Goal: Task Accomplishment & Management: Manage account settings

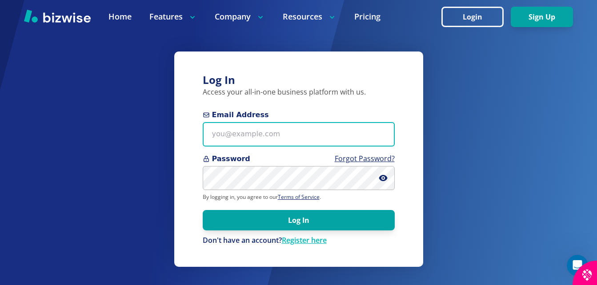
click at [278, 137] on input "Email Address" at bounding box center [299, 134] width 192 height 24
click at [284, 135] on input "Email Address" at bounding box center [299, 134] width 192 height 24
type input "b"
type input "[EMAIL_ADDRESS][DOMAIN_NAME]"
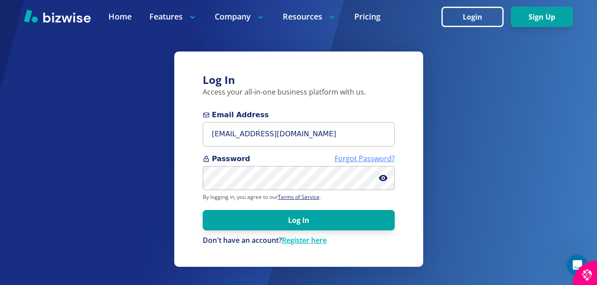
click at [360, 159] on link "Forgot Password?" at bounding box center [365, 159] width 60 height 10
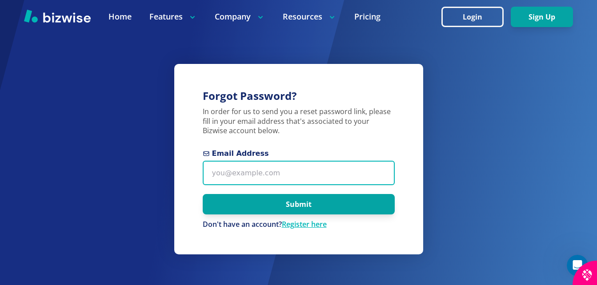
click at [312, 168] on input "Email Address" at bounding box center [299, 173] width 192 height 24
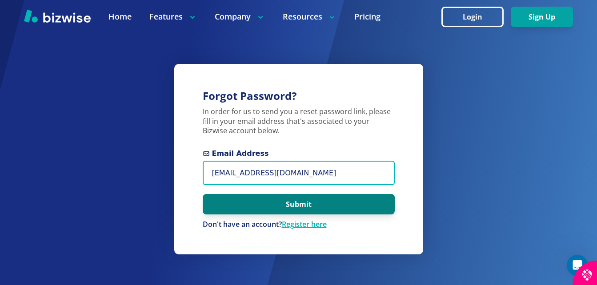
type input "[EMAIL_ADDRESS][DOMAIN_NAME]"
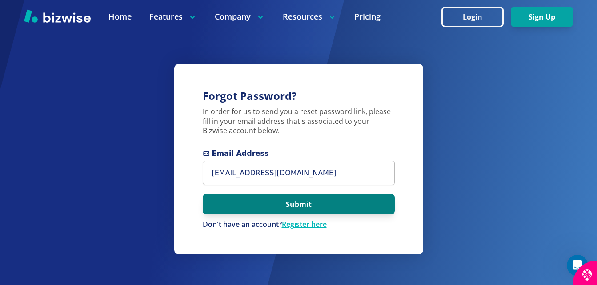
click at [317, 204] on button "Submit" at bounding box center [299, 204] width 192 height 20
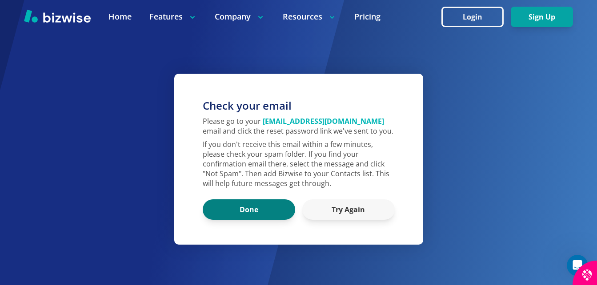
click at [234, 209] on button "Done" at bounding box center [249, 210] width 92 height 20
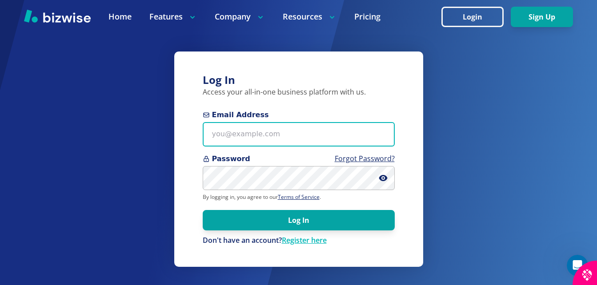
click at [280, 134] on input "Email Address" at bounding box center [299, 134] width 192 height 24
type input "[EMAIL_ADDRESS][DOMAIN_NAME]"
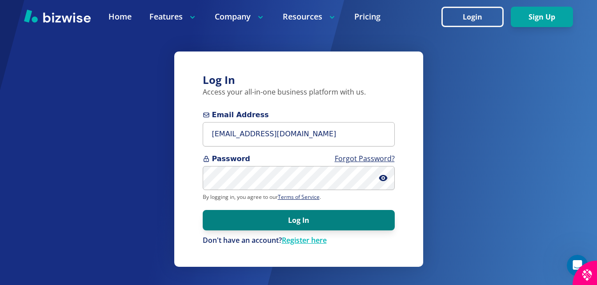
click at [364, 217] on button "Log In" at bounding box center [299, 220] width 192 height 20
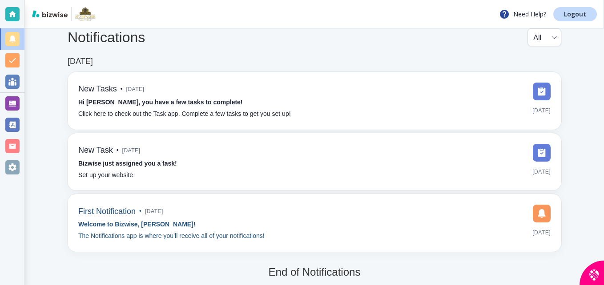
scroll to position [22, 0]
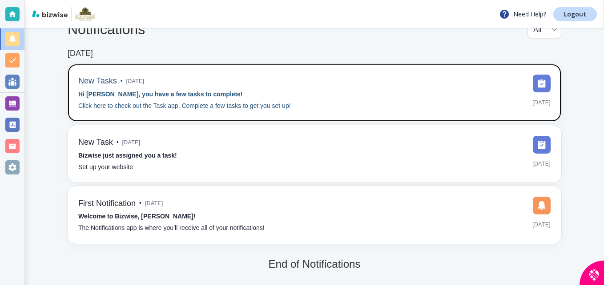
click at [142, 83] on span "[DATE]" at bounding box center [135, 81] width 18 height 13
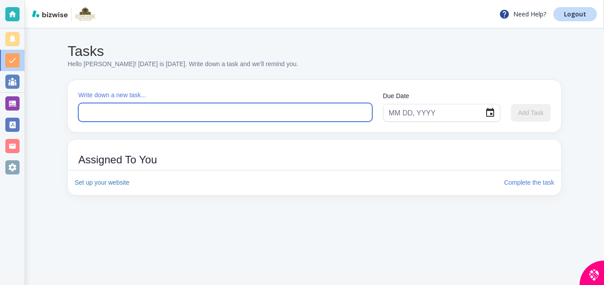
click at [155, 112] on textarea at bounding box center [225, 113] width 281 height 10
click at [143, 112] on textarea "Want to increase" at bounding box center [225, 113] width 281 height 10
type textarea "Want to increase website traffic"
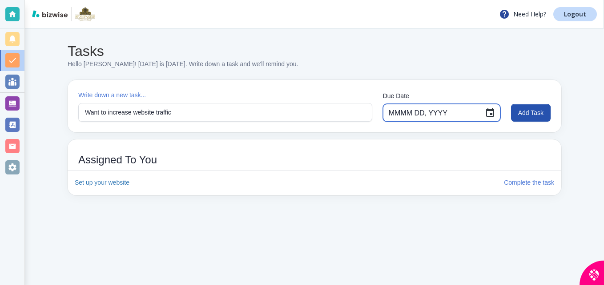
click at [446, 114] on input "MMMM DD, YYYY" at bounding box center [433, 112] width 89 height 17
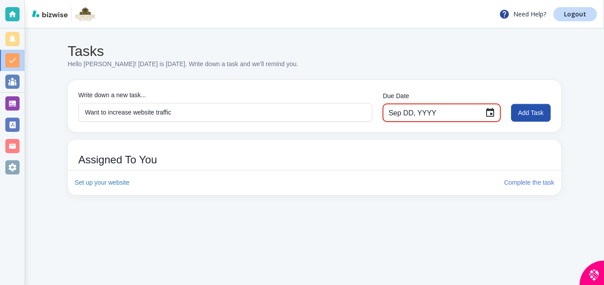
click at [414, 112] on input "Sep DD, YYYY" at bounding box center [433, 112] width 89 height 17
click at [409, 114] on input "Sep DD, YYYY" at bounding box center [433, 112] width 89 height 17
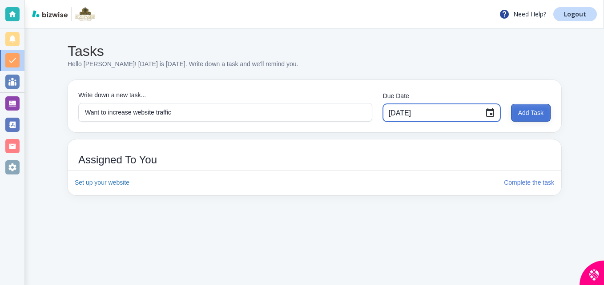
type input "[DATE]"
click at [525, 108] on button "Add Task" at bounding box center [531, 113] width 40 height 18
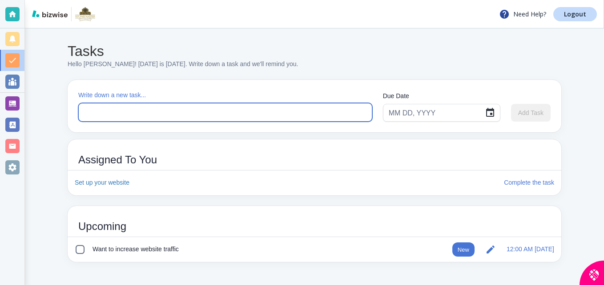
click at [193, 109] on textarea at bounding box center [225, 113] width 281 height 10
type textarea "t"
type textarea "To get more reviews"
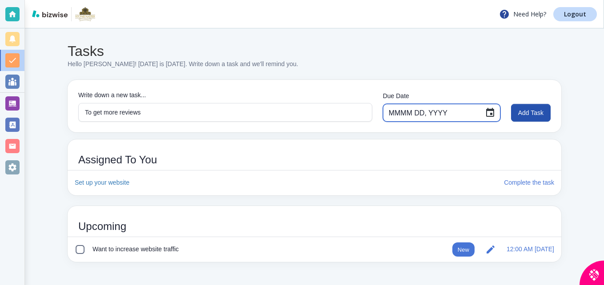
click at [443, 113] on input "MMMM DD, YYYY" at bounding box center [433, 112] width 89 height 17
type input "[DATE]"
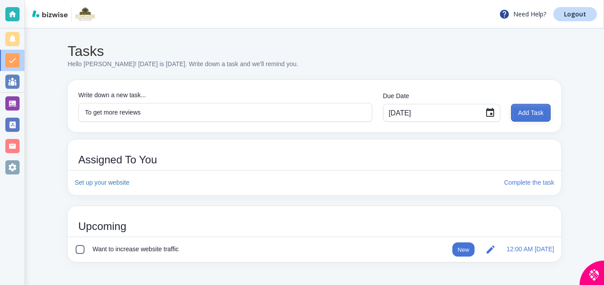
click at [530, 107] on button "Add Task" at bounding box center [531, 113] width 40 height 18
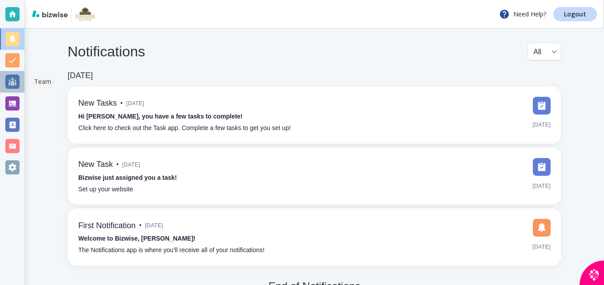
click at [9, 80] on div at bounding box center [12, 82] width 14 height 14
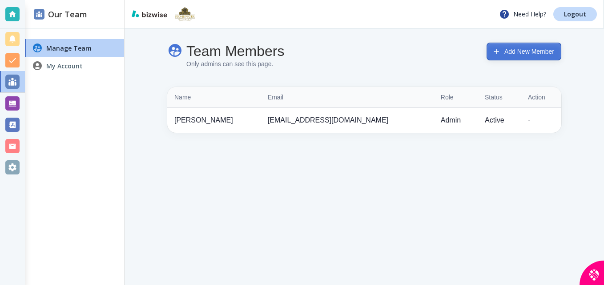
click at [511, 48] on button "Add New Member" at bounding box center [523, 52] width 75 height 18
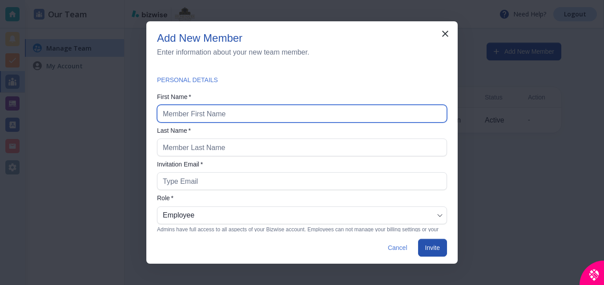
click at [299, 112] on input "text" at bounding box center [302, 113] width 278 height 17
type input "[PERSON_NAME]"
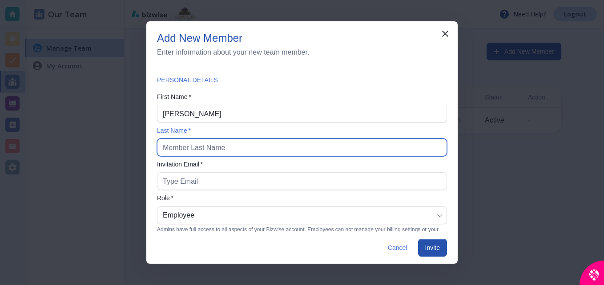
click at [225, 149] on input "text" at bounding box center [302, 147] width 278 height 17
type input "[PERSON_NAME]"
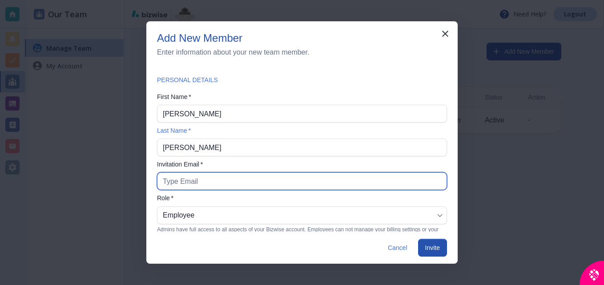
click at [233, 186] on input "Your new team member will use this email to login" at bounding box center [302, 181] width 278 height 17
type input "[EMAIL_ADDRESS][DOMAIN_NAME]"
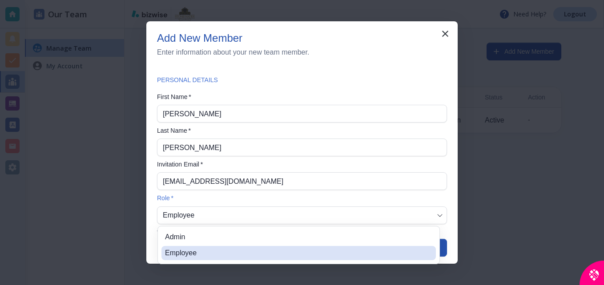
click at [431, 0] on body "Need Help? Logout Our Team Manage Team My Account Team Members Only admins can …" at bounding box center [302, 0] width 604 height 0
click at [185, 237] on li "Admin" at bounding box center [298, 237] width 274 height 14
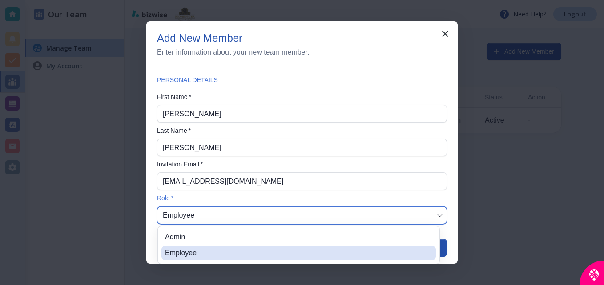
type input "ADMIN"
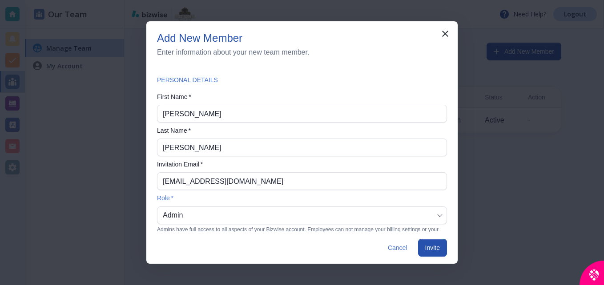
click at [432, 246] on button "Invite" at bounding box center [432, 248] width 29 height 18
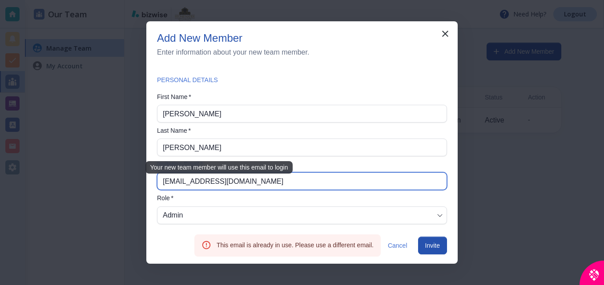
click at [221, 180] on input "[EMAIL_ADDRESS][DOMAIN_NAME]" at bounding box center [302, 181] width 278 height 17
click at [223, 180] on input "[EMAIL_ADDRESS][DOMAIN_NAME]" at bounding box center [302, 181] width 278 height 17
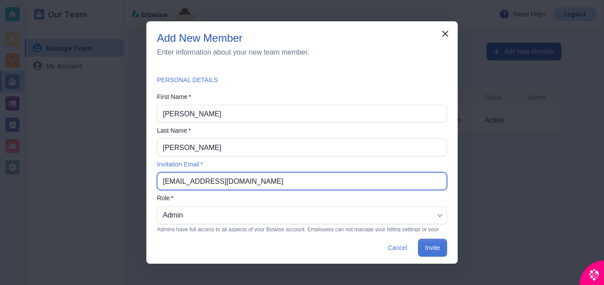
type input "[EMAIL_ADDRESS][DOMAIN_NAME]"
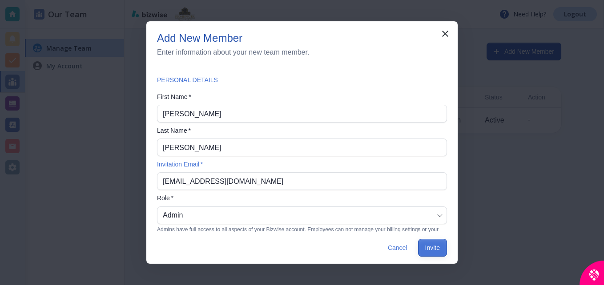
click at [429, 247] on button "Invite" at bounding box center [432, 248] width 29 height 18
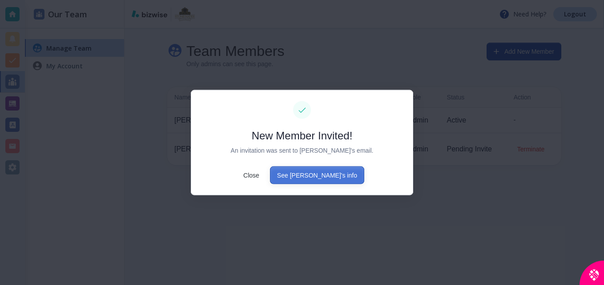
click at [310, 169] on button "See [PERSON_NAME]'s info" at bounding box center [317, 175] width 94 height 18
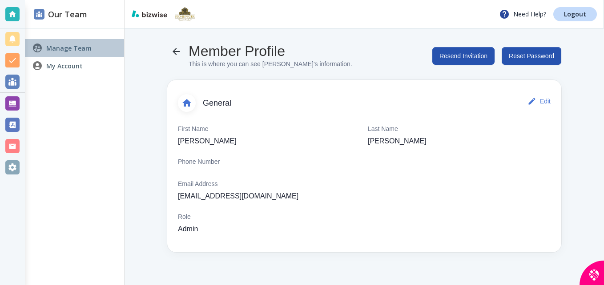
click at [68, 50] on h4 "Manage Team" at bounding box center [68, 48] width 45 height 9
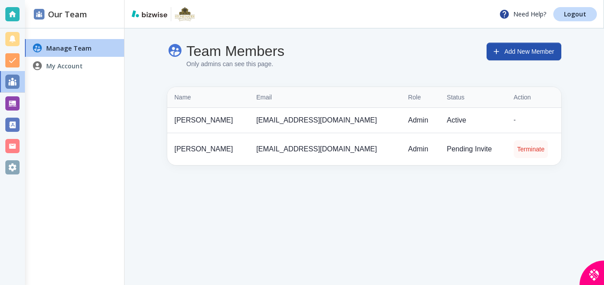
click at [523, 151] on button "Terminate" at bounding box center [531, 150] width 34 height 18
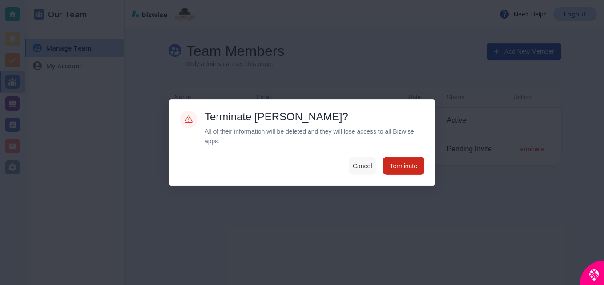
click at [365, 166] on button "Cancel" at bounding box center [362, 166] width 27 height 18
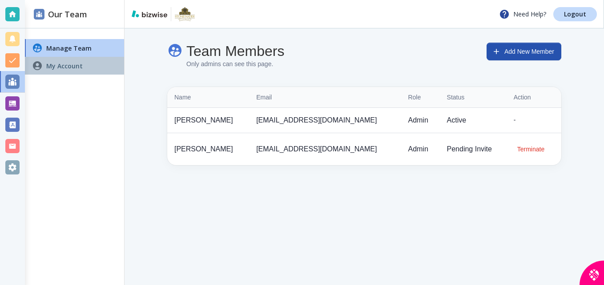
click at [58, 65] on h4 "My Account" at bounding box center [64, 65] width 36 height 9
